Goal: Find specific page/section: Find specific page/section

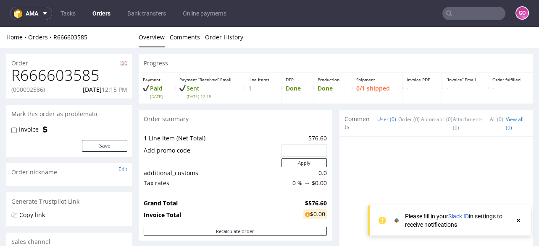
scroll to position [369, 0]
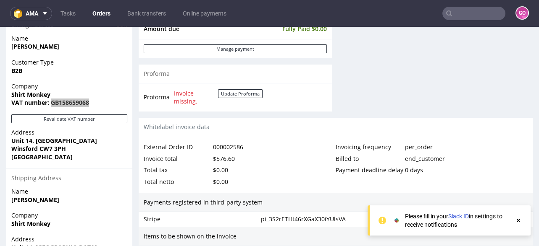
click at [482, 18] on input "text" at bounding box center [473, 13] width 63 height 13
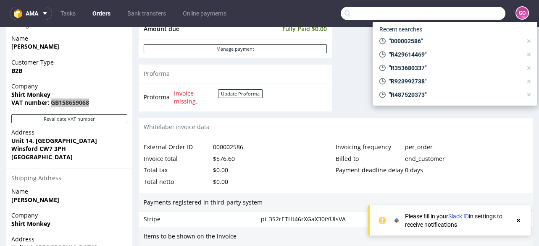
paste input "R172927756"
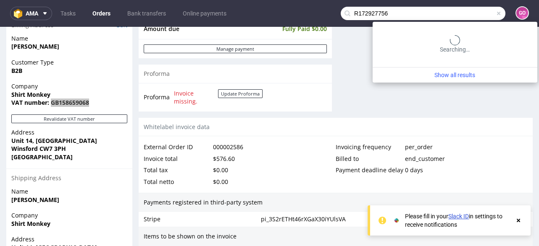
type input "R172927756"
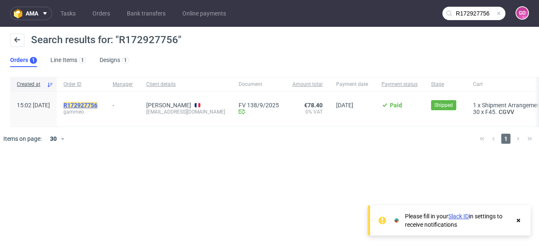
click at [97, 108] on mark "R172927756" at bounding box center [80, 105] width 34 height 7
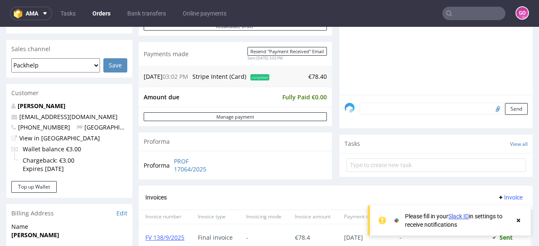
scroll to position [168, 0]
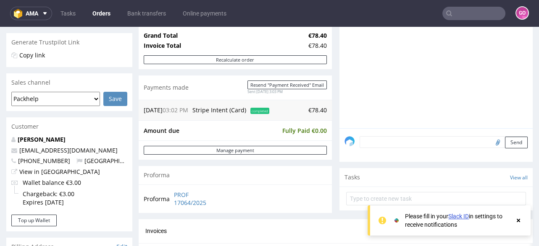
drag, startPoint x: 464, startPoint y: 53, endPoint x: 462, endPoint y: 27, distance: 26.5
click at [458, 20] on nav "ama Tasks Orders Bank transfers Online payments GO" at bounding box center [269, 13] width 539 height 27
click at [457, 17] on input "text" at bounding box center [473, 13] width 63 height 13
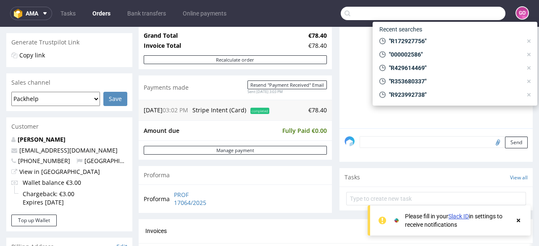
paste input "R422608134"
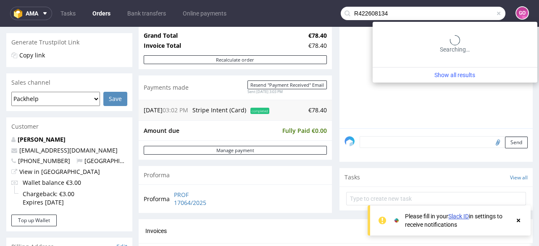
type input "R422608134"
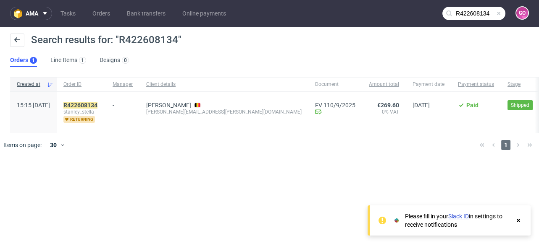
click at [105, 99] on div "R422608134 [PERSON_NAME]" at bounding box center [81, 112] width 49 height 41
click at [97, 105] on mark "R422608134" at bounding box center [80, 105] width 34 height 7
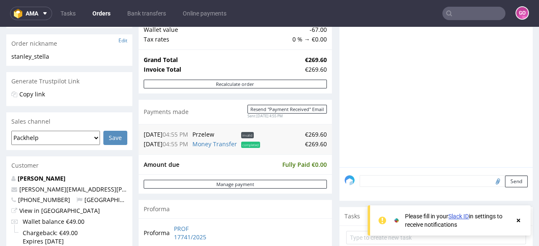
scroll to position [201, 0]
